Goal: Task Accomplishment & Management: Use online tool/utility

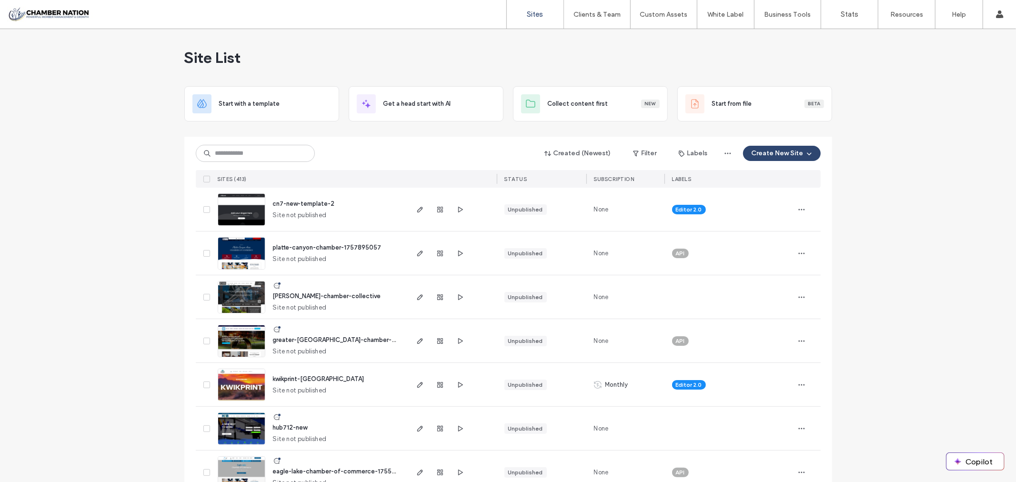
scroll to position [159, 0]
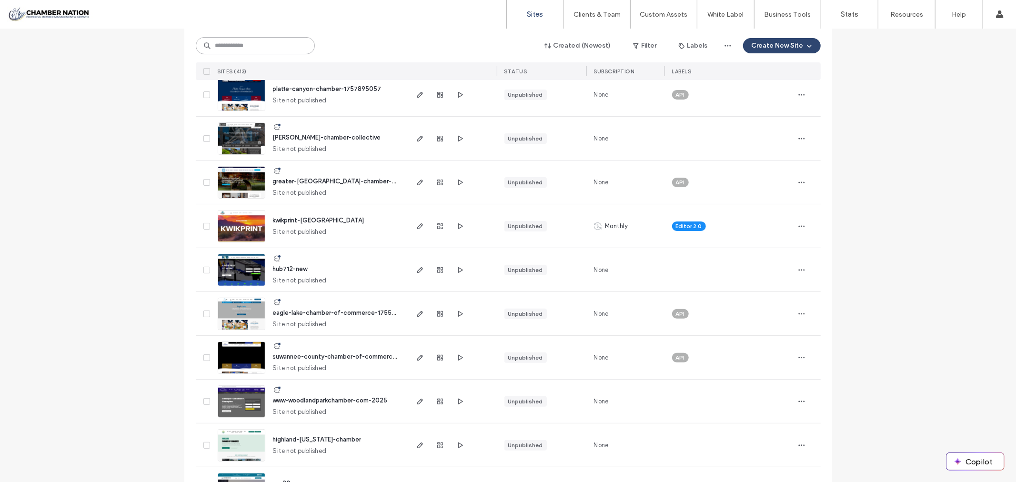
click at [230, 44] on input at bounding box center [255, 45] width 119 height 17
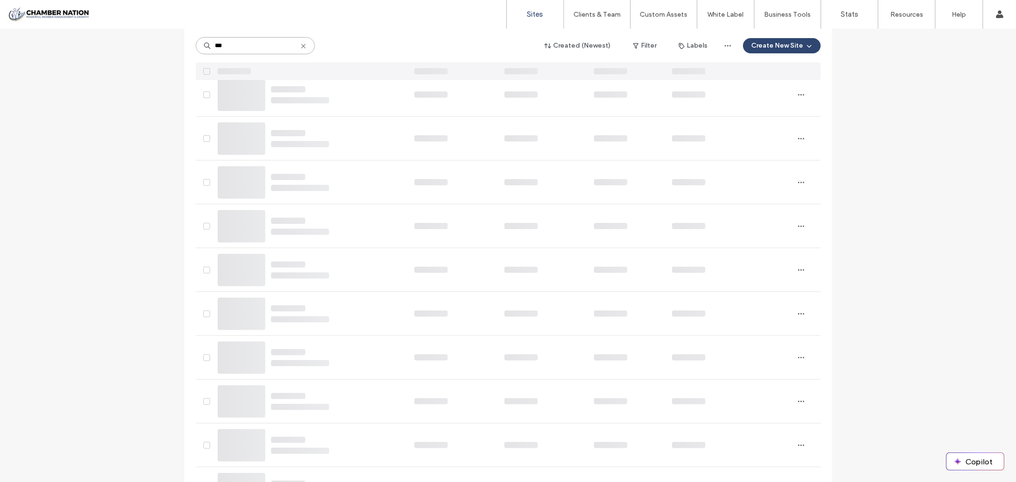
scroll to position [24, 0]
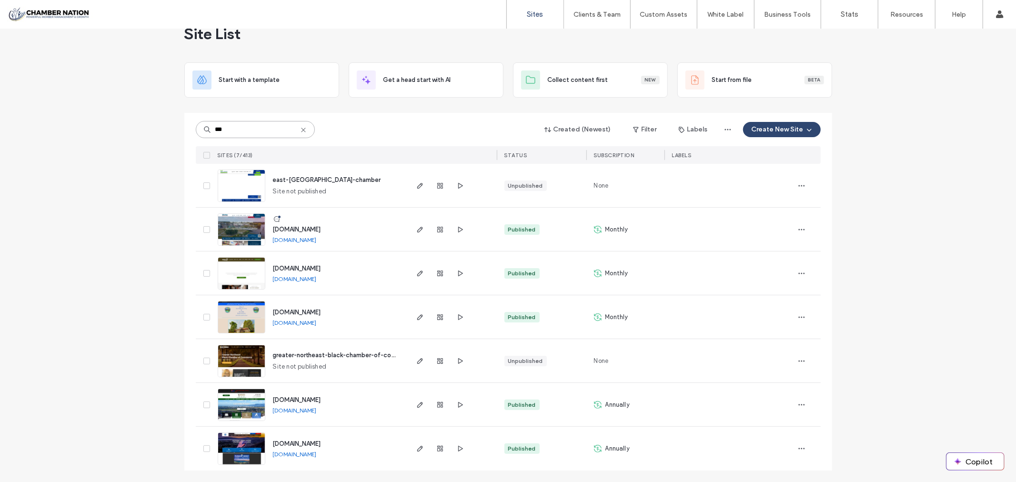
type input "***"
click at [317, 182] on span "east-[GEOGRAPHIC_DATA]-chamber" at bounding box center [327, 179] width 108 height 7
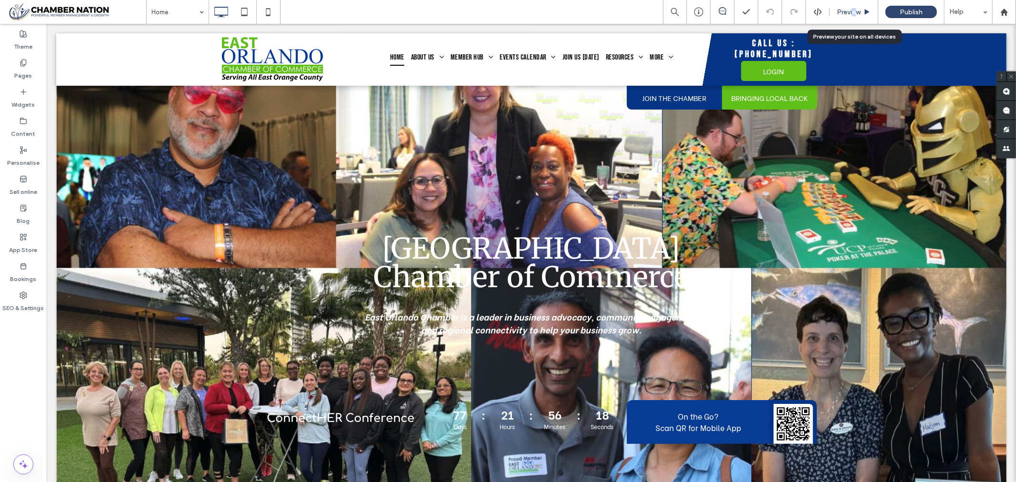
click at [854, 11] on span "Preview" at bounding box center [849, 12] width 24 height 8
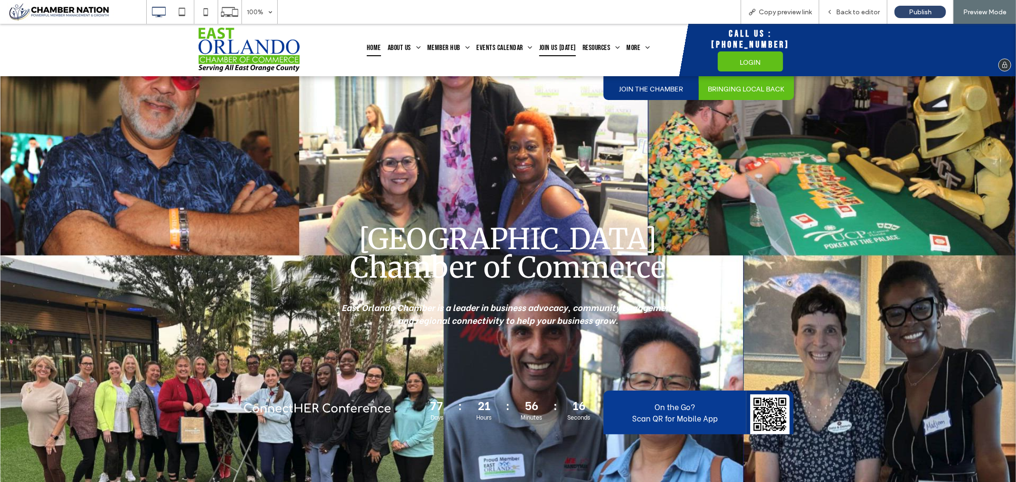
click at [553, 44] on span "Join Us Today" at bounding box center [557, 48] width 37 height 16
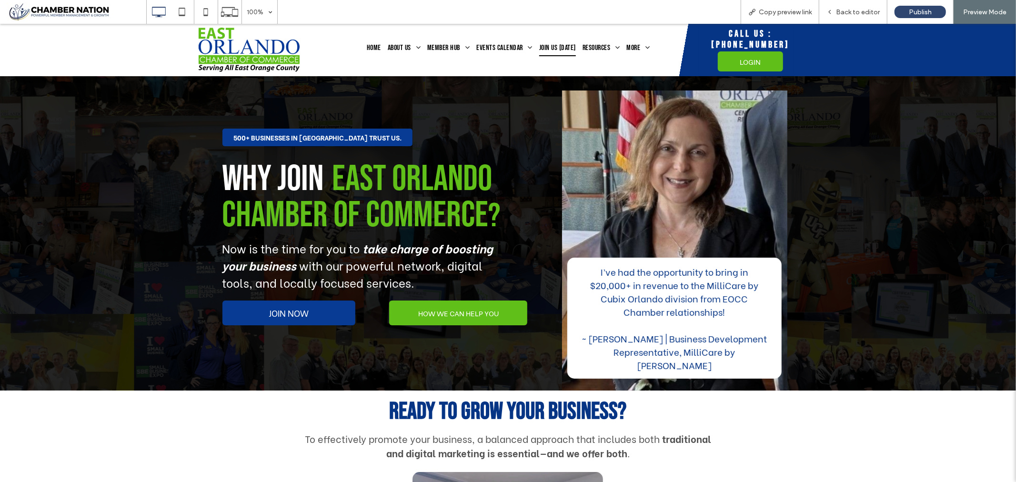
click at [279, 311] on span "JOIN NOW" at bounding box center [289, 312] width 40 height 13
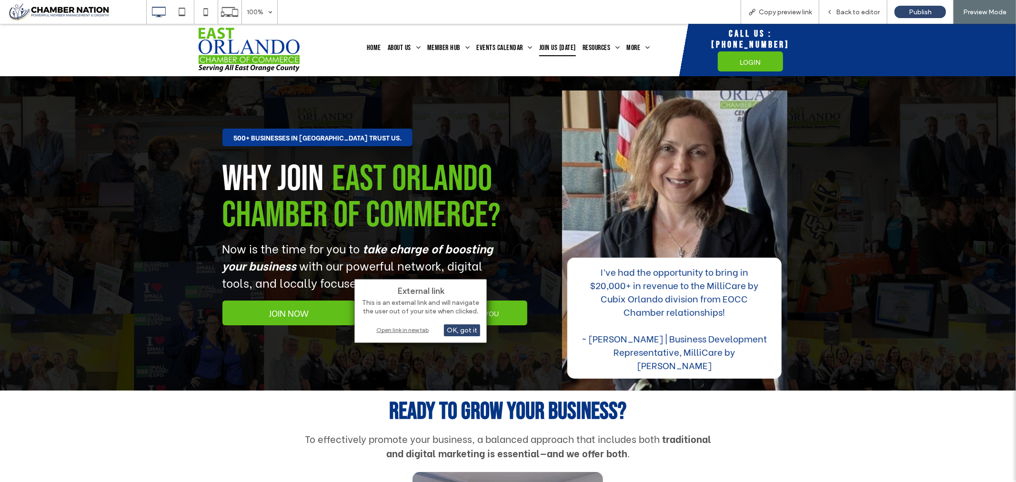
click at [396, 328] on div "Open link in new tab" at bounding box center [420, 330] width 119 height 10
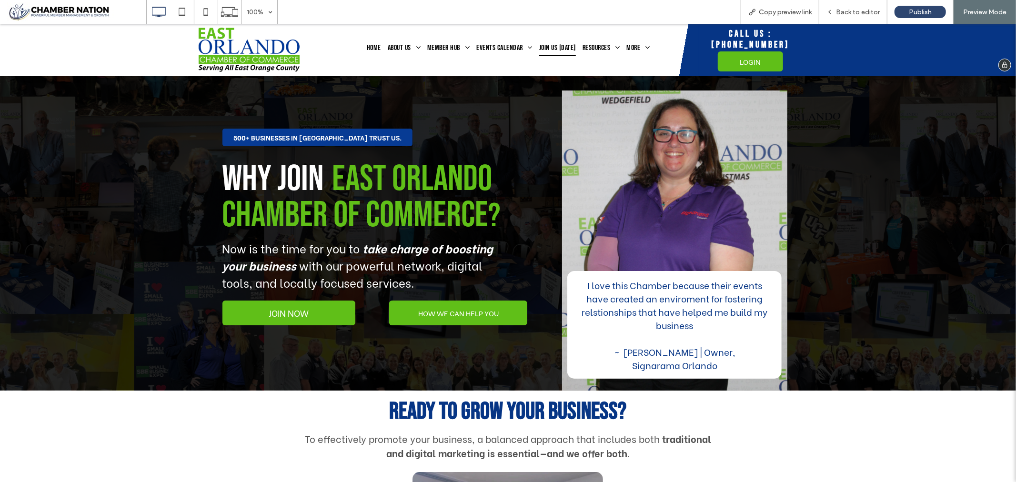
drag, startPoint x: 557, startPoint y: 49, endPoint x: 554, endPoint y: 70, distance: 20.7
click at [557, 49] on span "Join Us Today" at bounding box center [557, 48] width 37 height 16
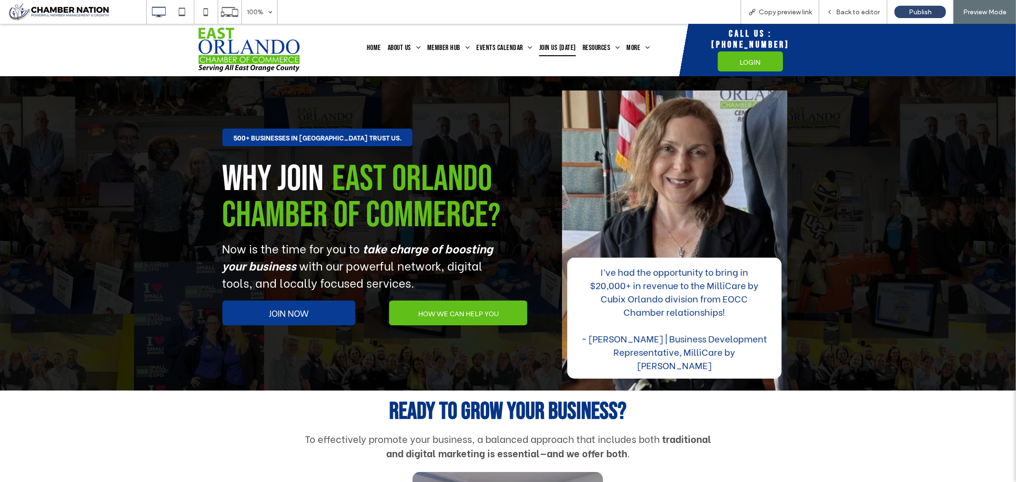
click at [288, 311] on span "JOIN NOW" at bounding box center [289, 312] width 40 height 13
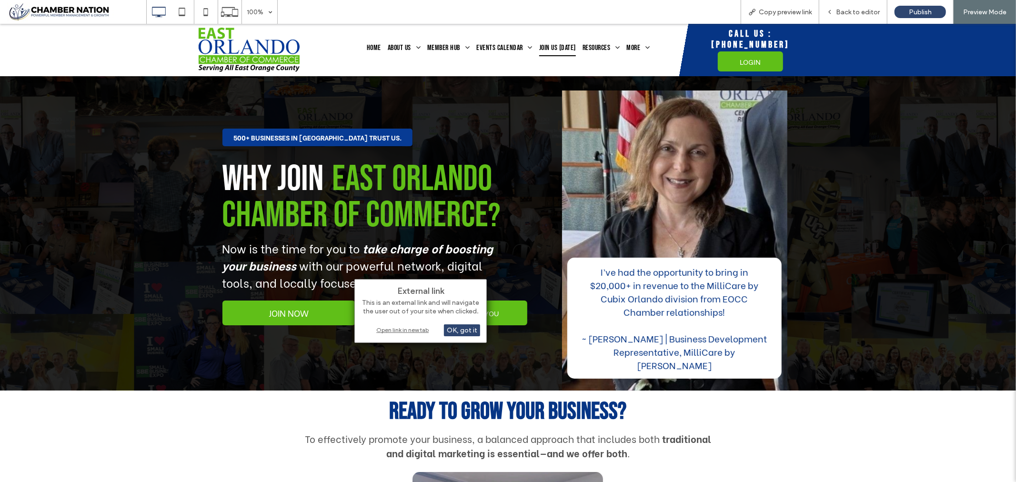
click at [401, 331] on div "Open link in new tab" at bounding box center [420, 330] width 119 height 10
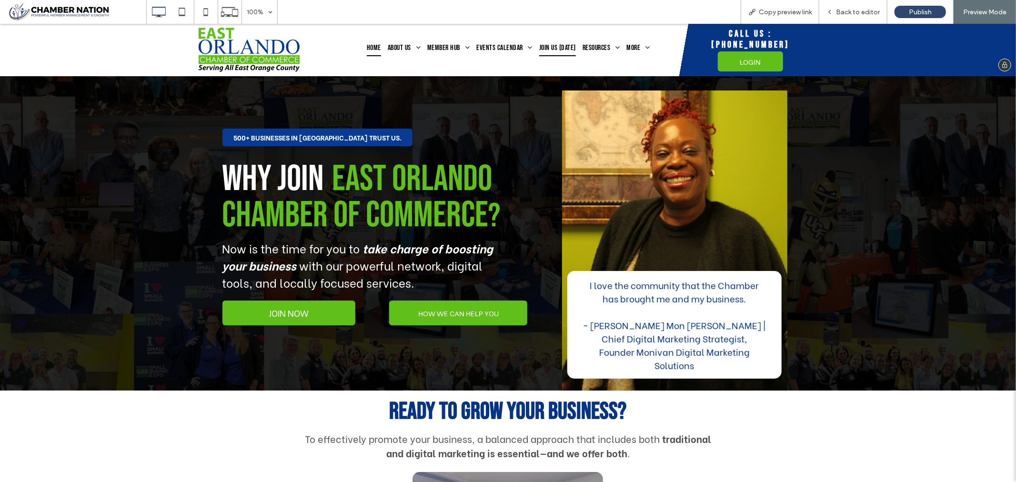
click at [369, 46] on span "Home" at bounding box center [374, 48] width 14 height 16
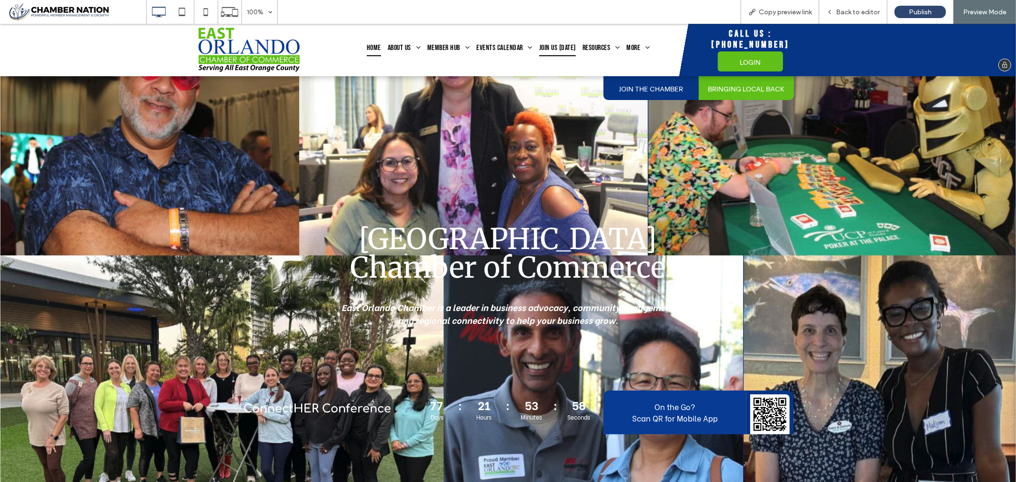
click at [543, 47] on span "Join Us Today" at bounding box center [557, 48] width 37 height 16
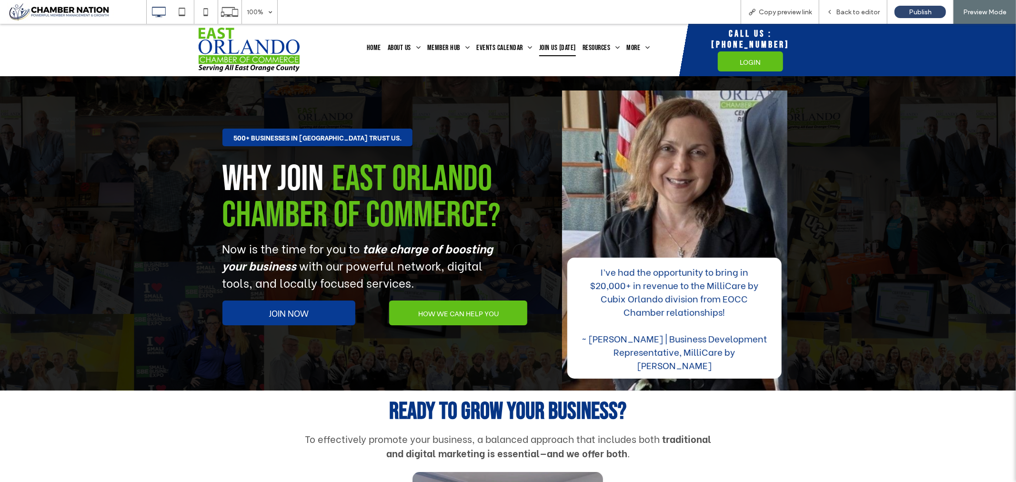
click at [278, 312] on span "JOIN NOW" at bounding box center [289, 312] width 40 height 13
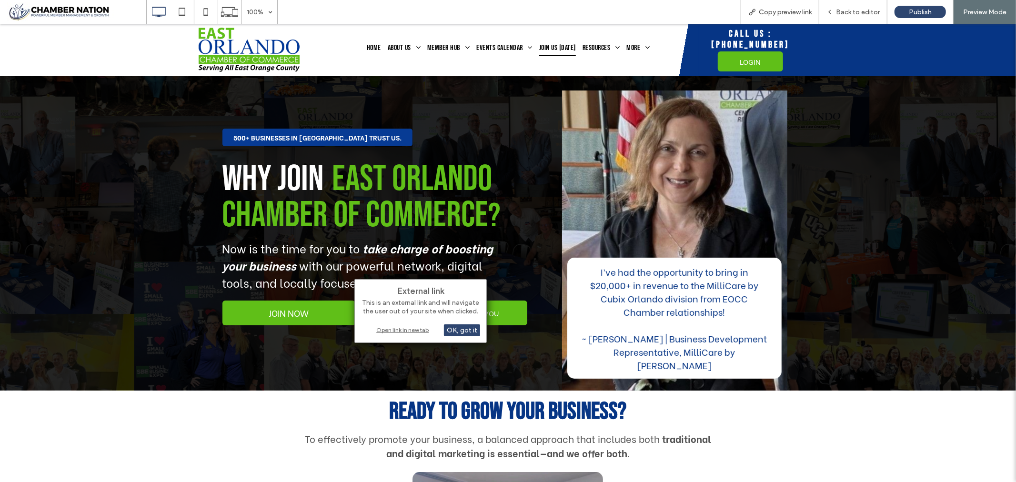
click at [403, 331] on div "Open link in new tab" at bounding box center [420, 330] width 119 height 10
